Goal: Information Seeking & Learning: Learn about a topic

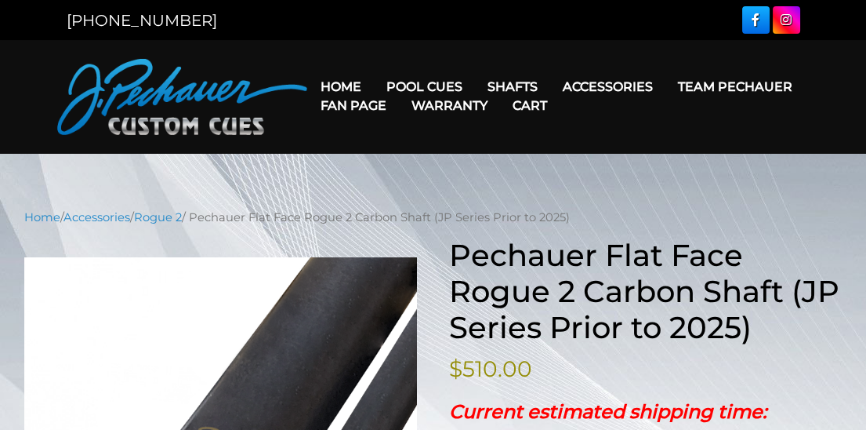
click at [665, 87] on link "Team Pechauer" at bounding box center [735, 87] width 140 height 40
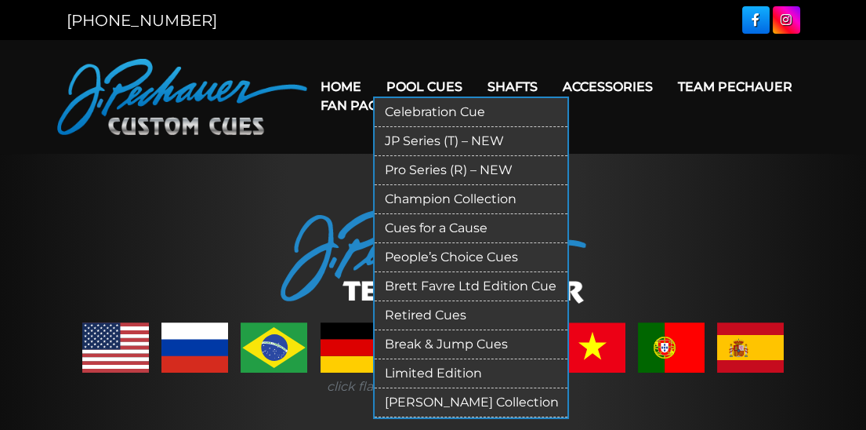
click at [416, 317] on link "Retired Cues" at bounding box center [471, 315] width 193 height 29
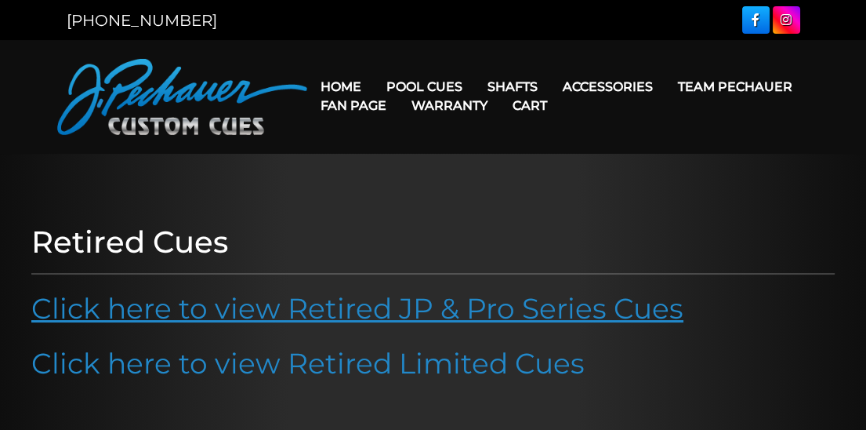
click at [358, 314] on link "Click here to view Retired JP & Pro Series Cues" at bounding box center [357, 308] width 652 height 35
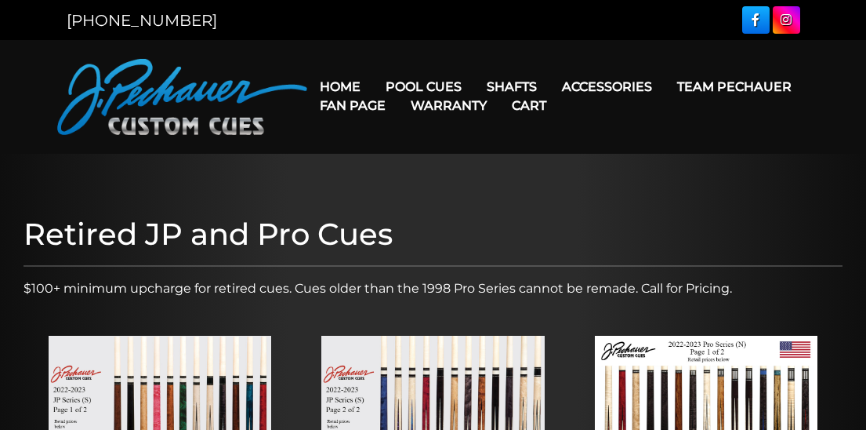
scroll to position [254, 0]
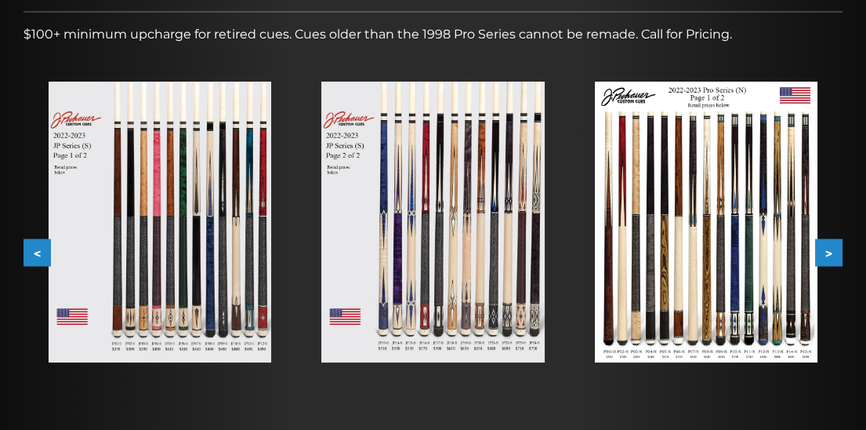
click at [674, 296] on img at bounding box center [706, 222] width 223 height 281
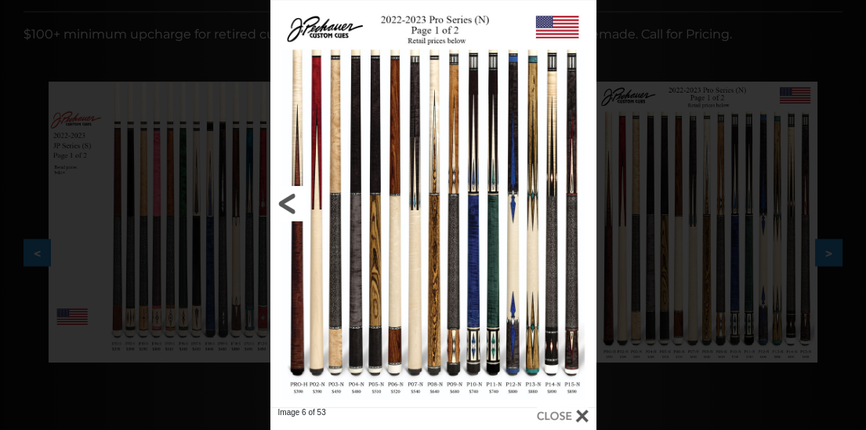
click at [291, 205] on link at bounding box center [344, 203] width 147 height 407
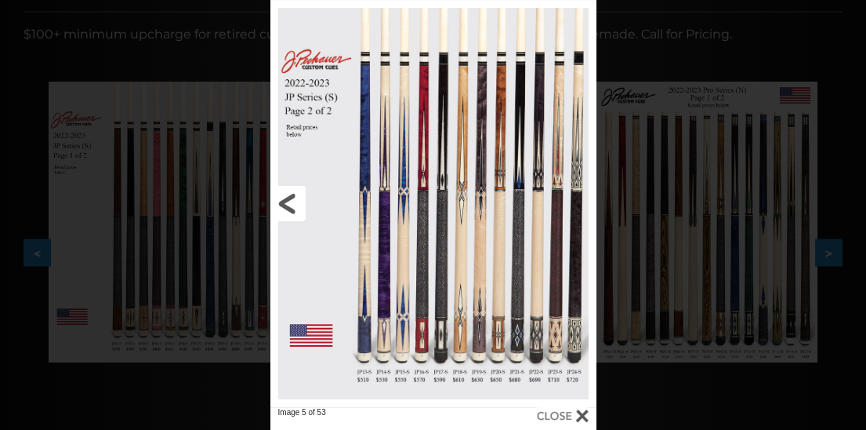
click at [290, 205] on link at bounding box center [344, 203] width 147 height 407
